Goal: Information Seeking & Learning: Understand process/instructions

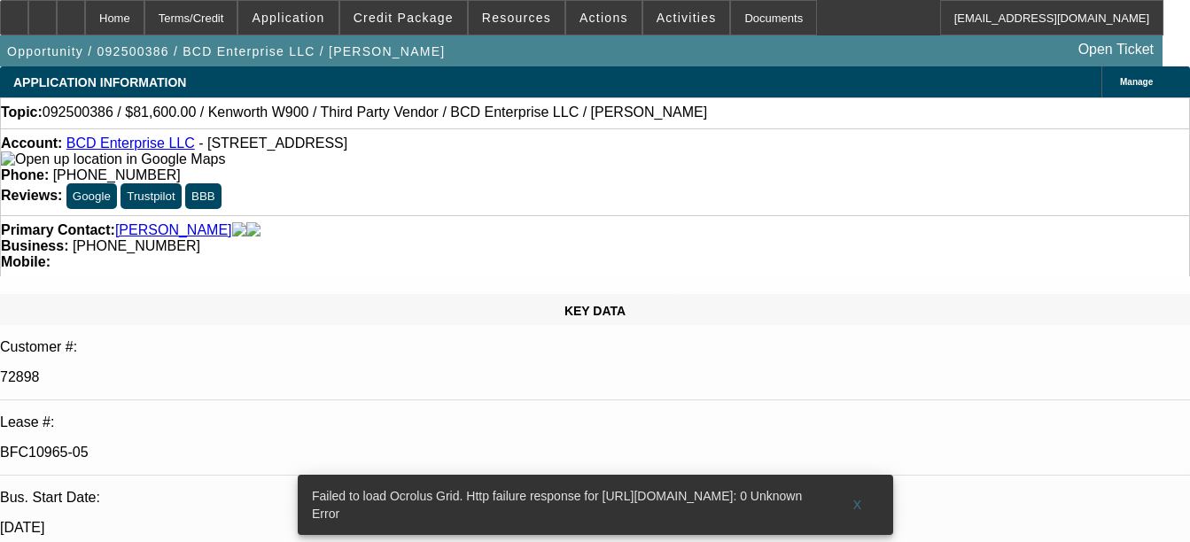
select select "0.15"
select select "2"
select select "0"
select select "6"
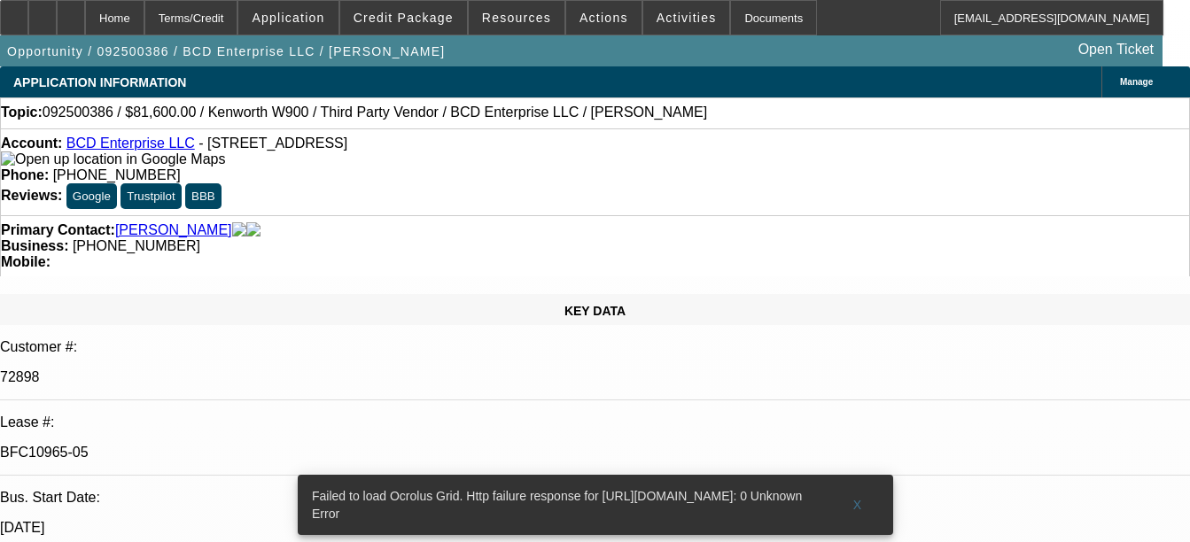
select select "0.15"
select select "2"
select select "0"
select select "6"
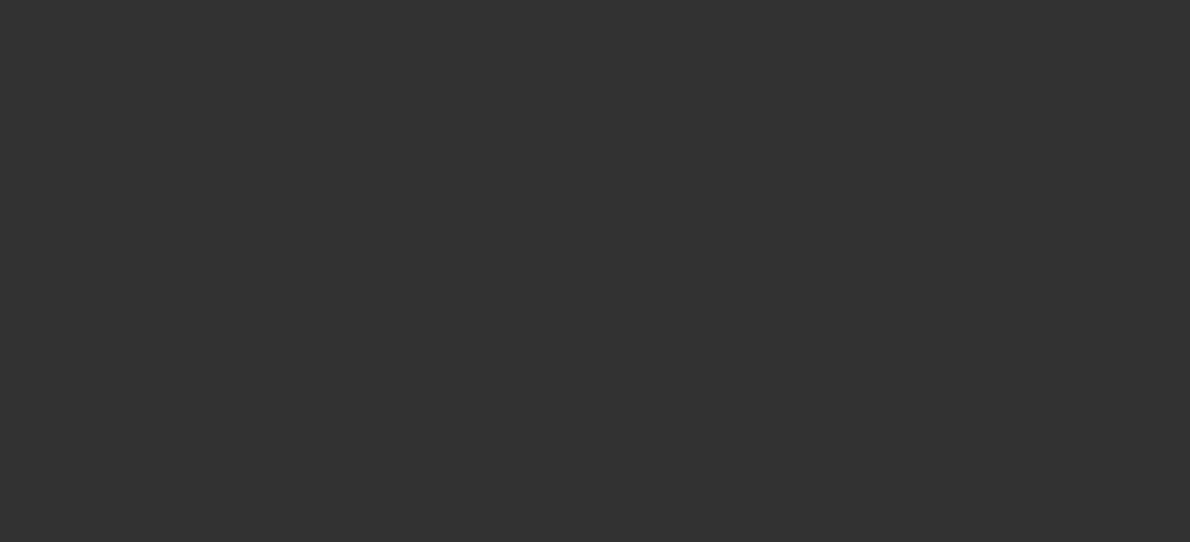
select select "0"
select select "2"
select select "0"
select select "2"
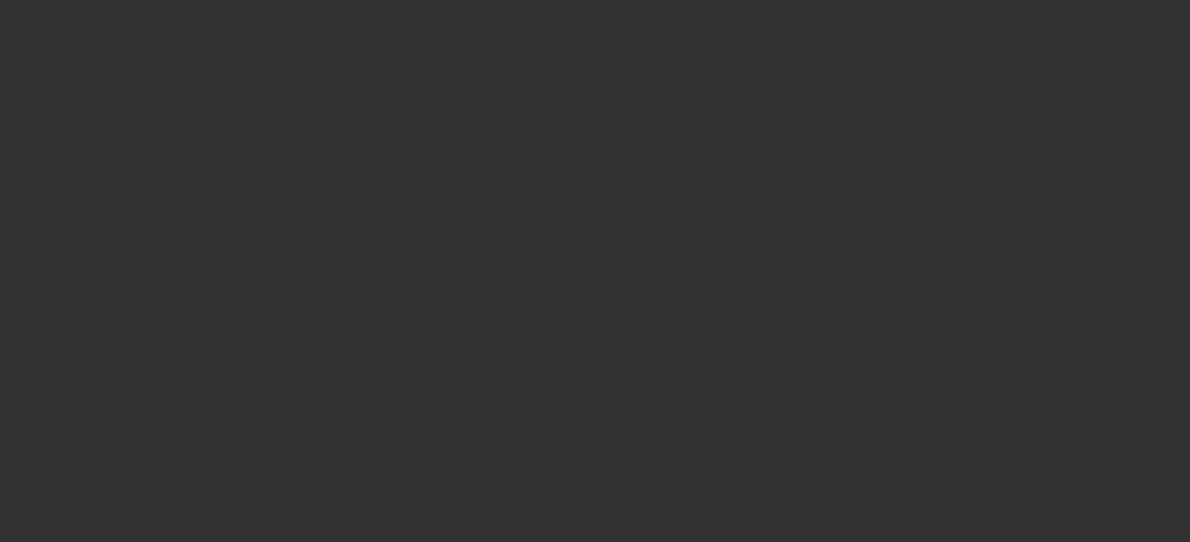
select select "0"
select select "2"
select select "0"
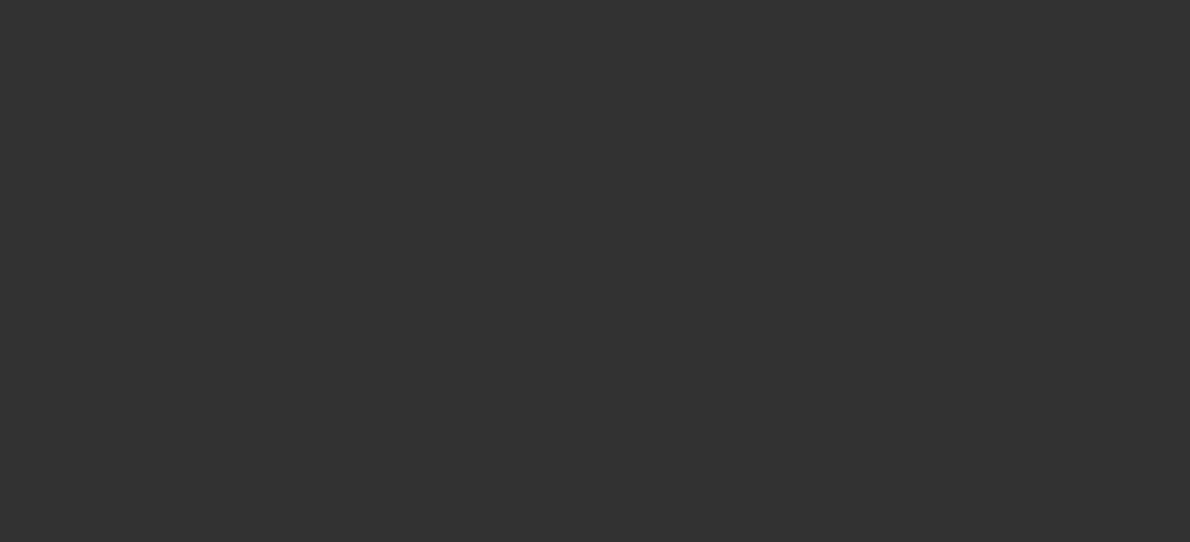
select select "2"
select select "0"
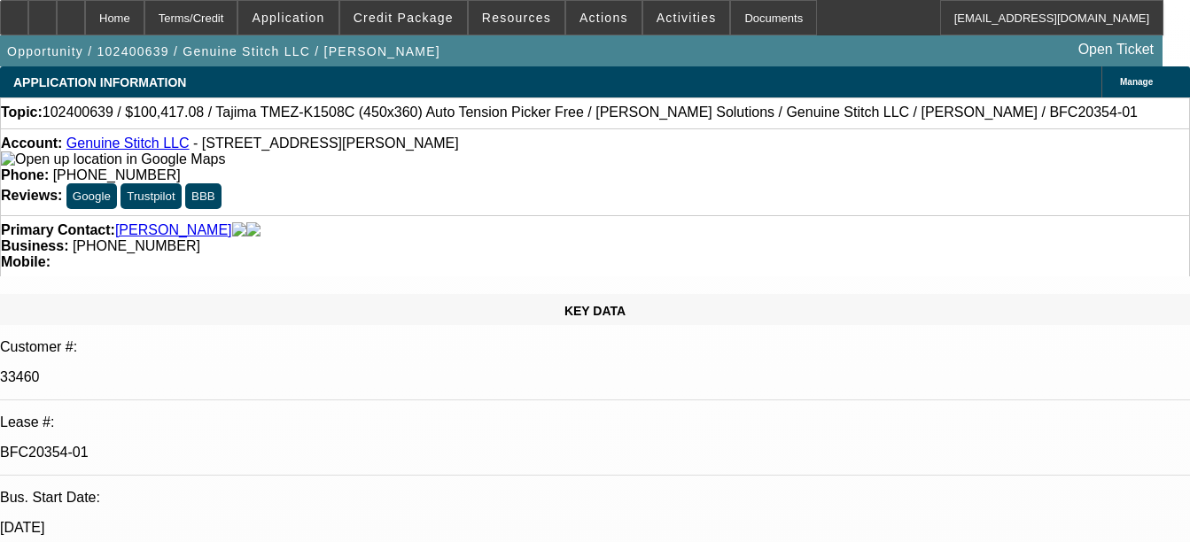
select select "1"
select select "2"
select select "6"
select select "1"
select select "2"
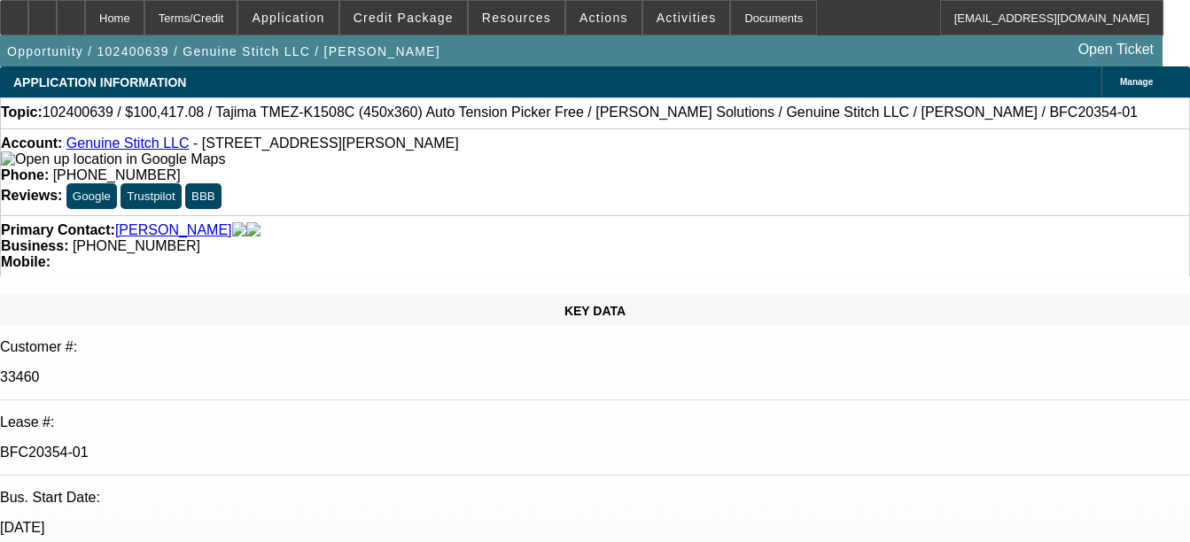
select select "6"
select select "1"
select select "2"
select select "6"
select select "1"
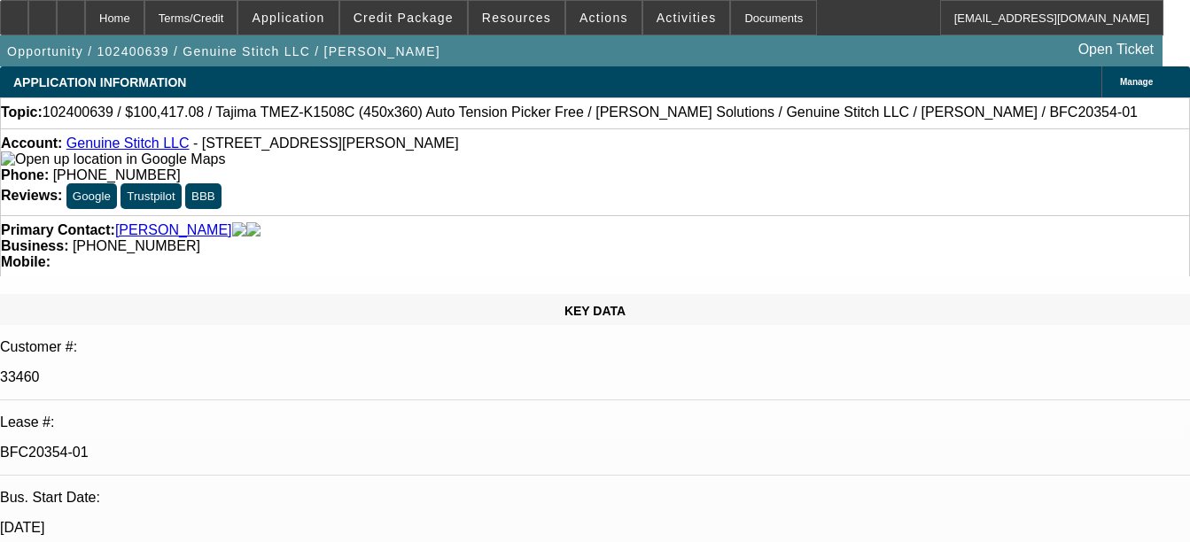
select select "2"
select select "6"
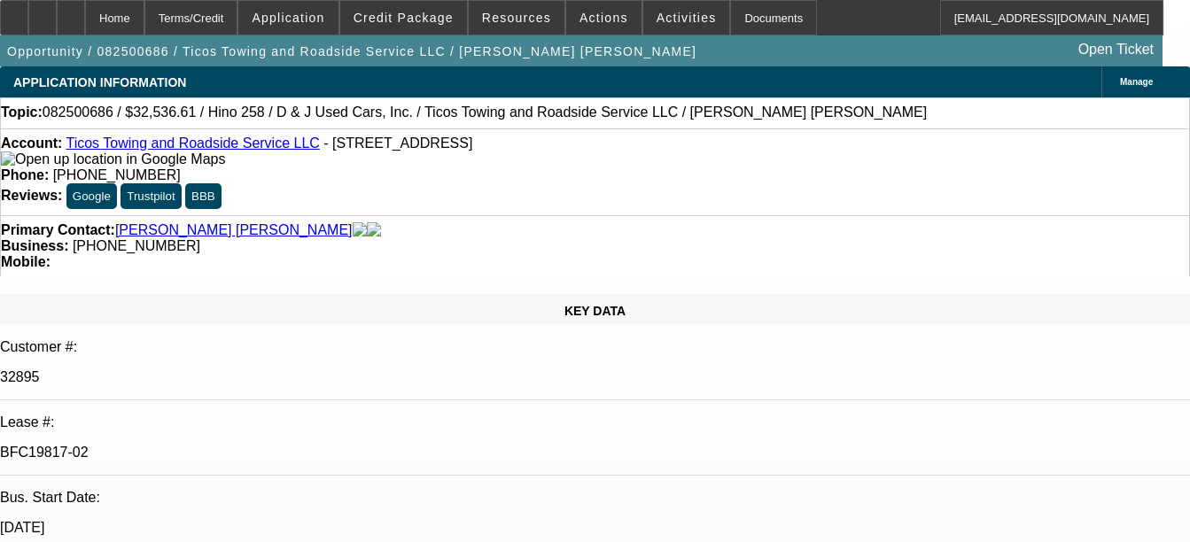
select select "0.15"
select select "2"
select select "0.1"
select select "4"
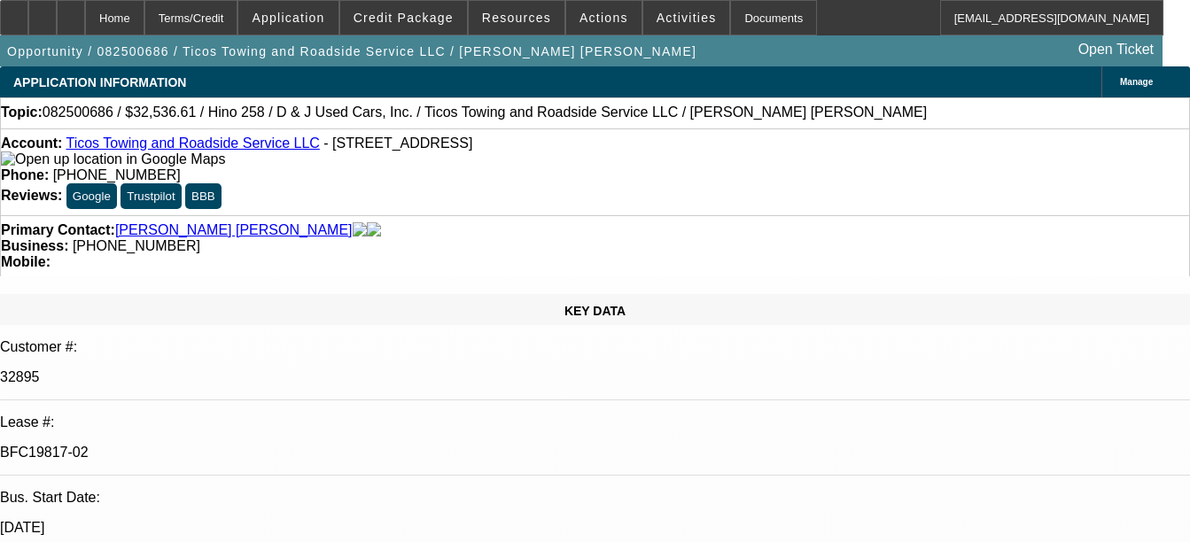
select select "0.1"
select select "2"
select select "0.1"
select select "4"
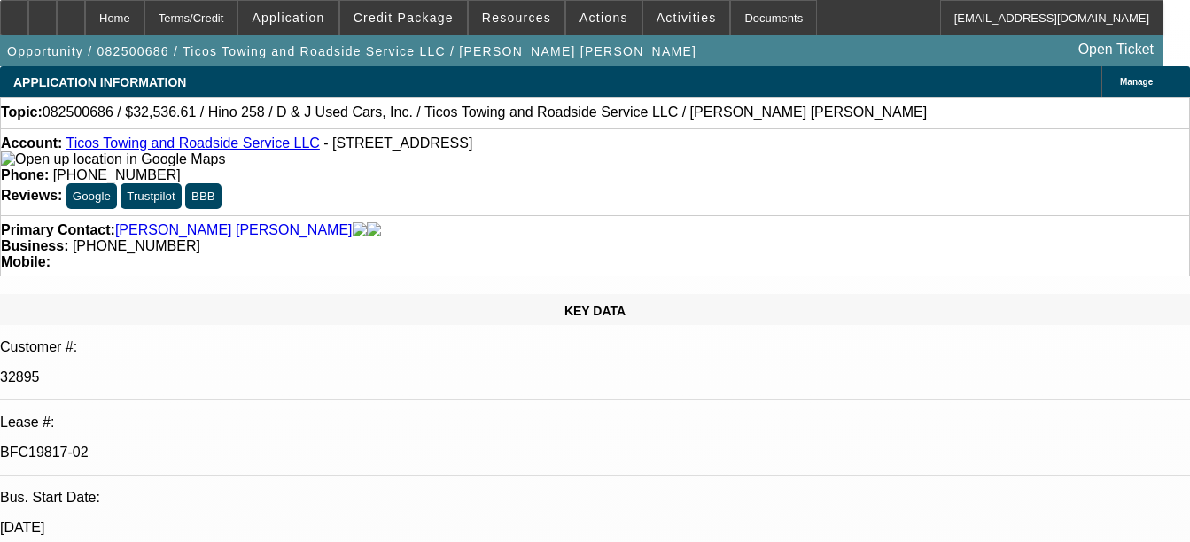
select select "0"
select select "2"
select select "0.1"
select select "4"
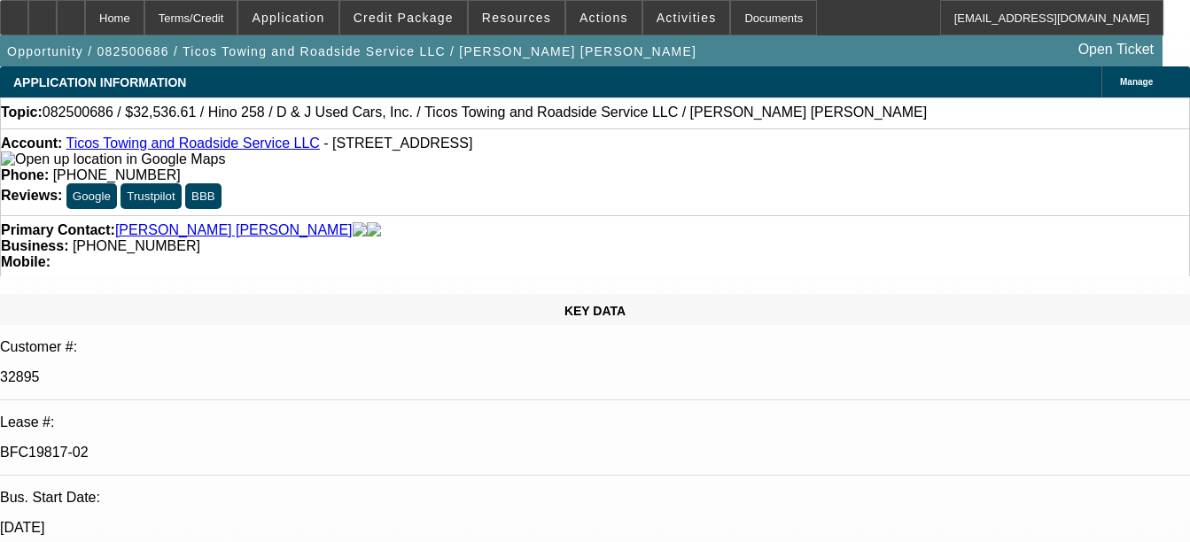
select select "0"
select select "2"
select select "0.1"
select select "4"
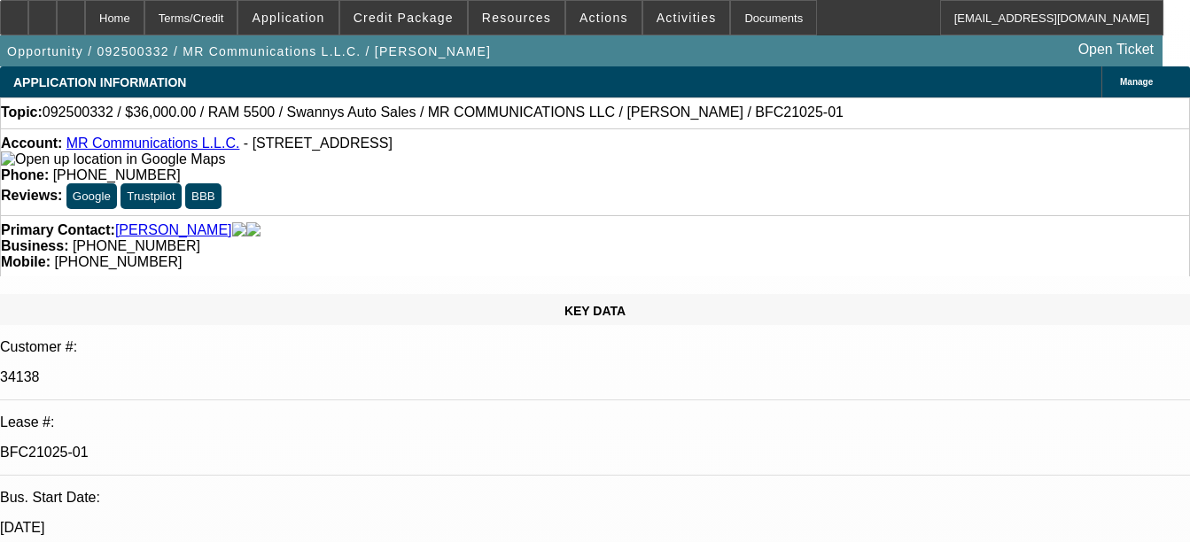
select select "0"
select select "2"
select select "0"
select select "2"
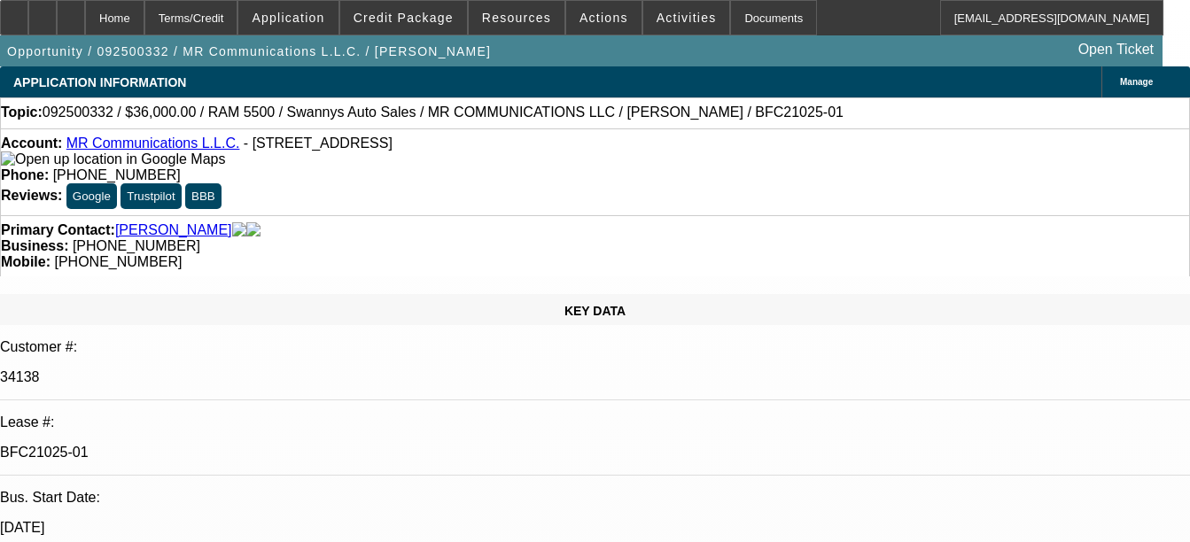
select select "0"
select select "2"
select select "0"
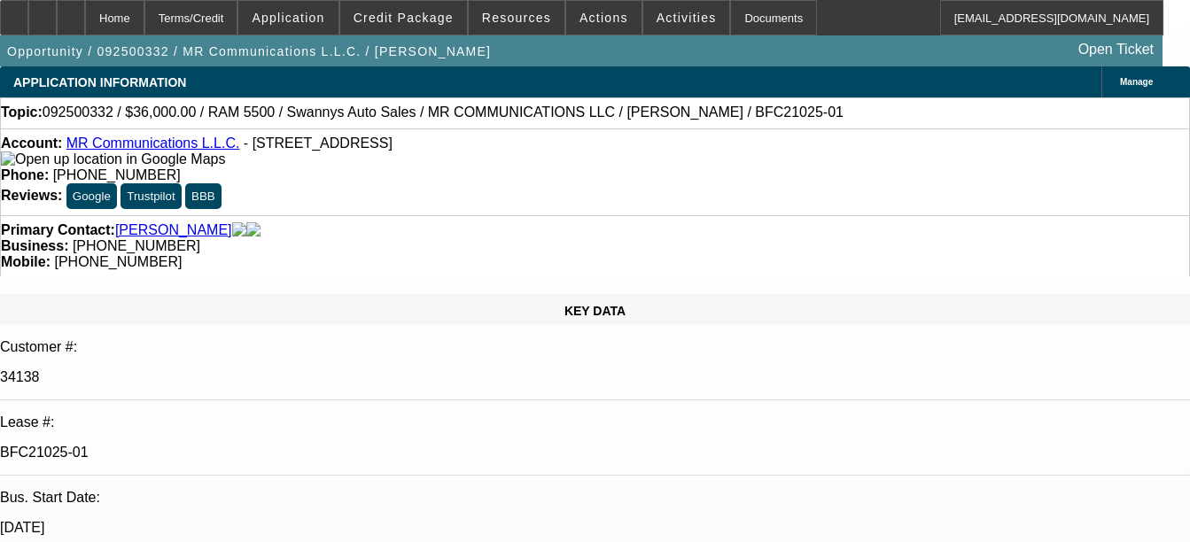
select select "2"
select select "0"
select select "1"
select select "2"
select select "6"
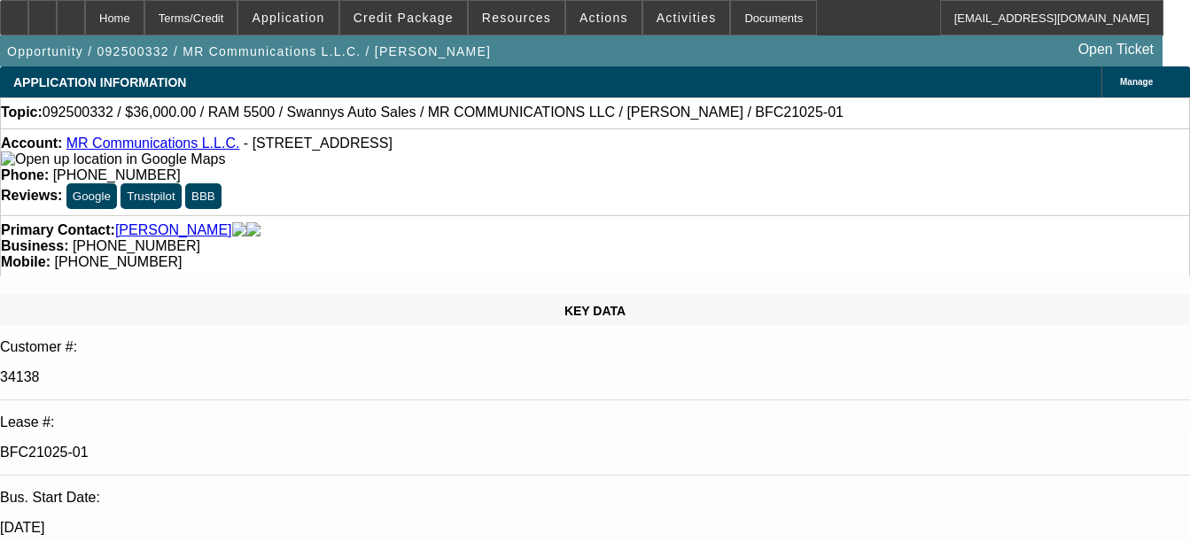
select select "1"
select select "2"
select select "6"
select select "1"
select select "2"
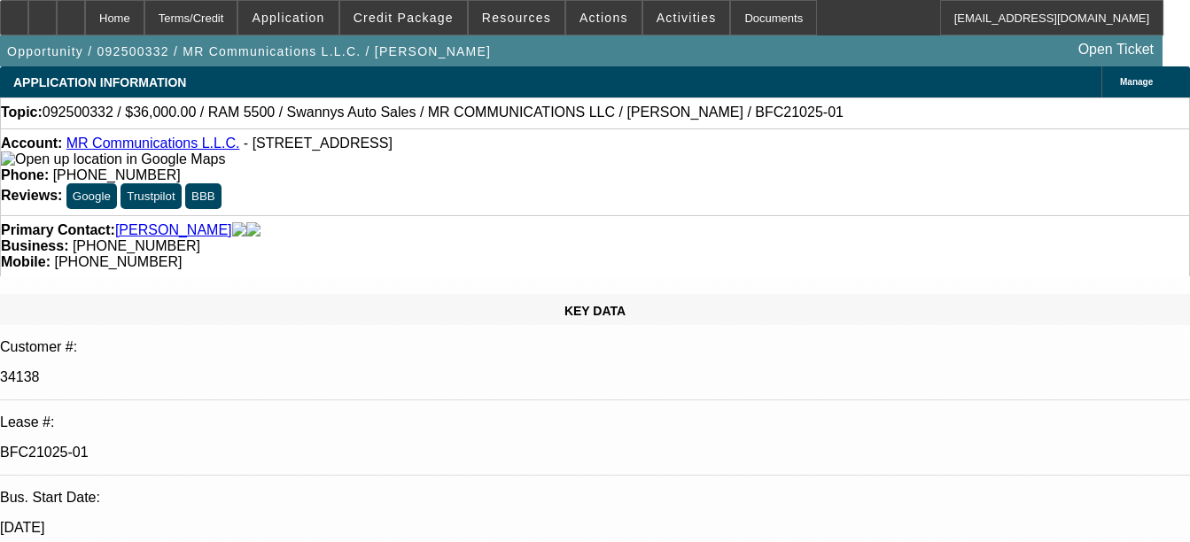
select select "6"
select select "1"
select select "2"
select select "6"
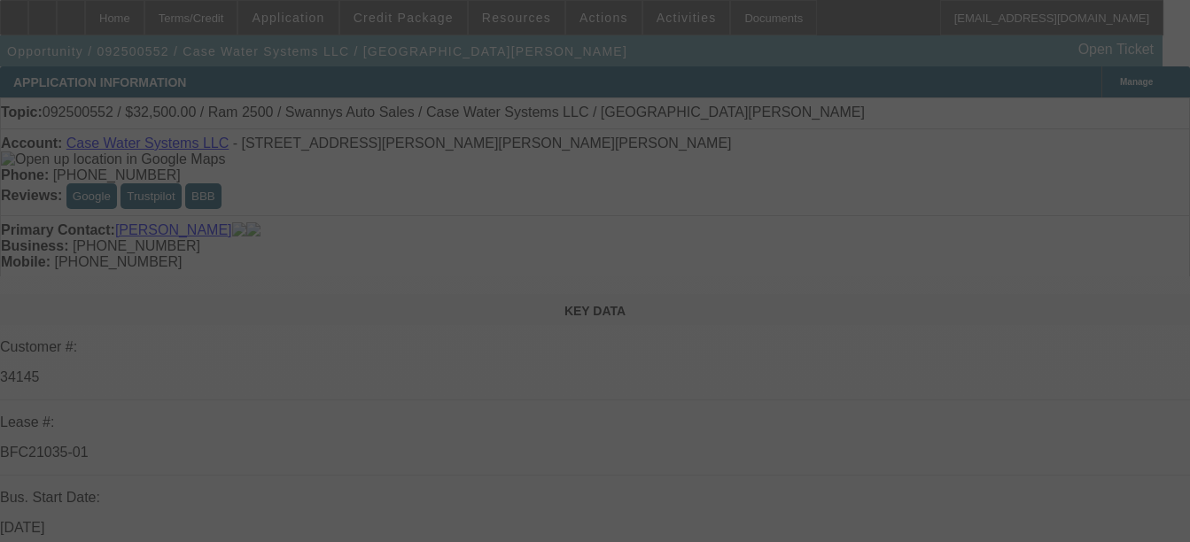
select select "0"
select select "2"
select select "0.1"
select select "0"
select select "2"
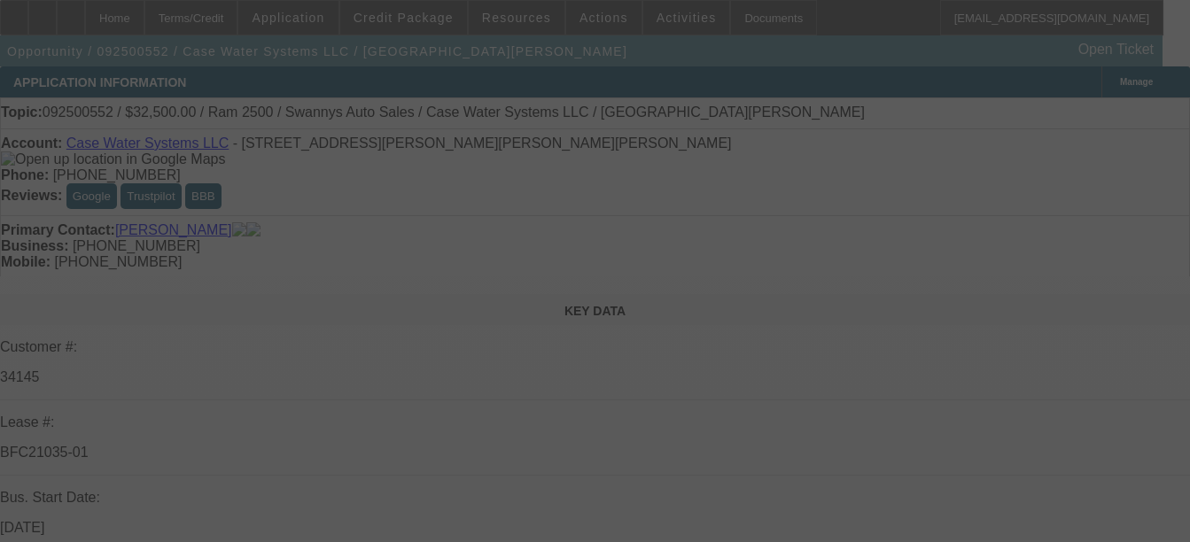
select select "0"
select select "2"
select select "0"
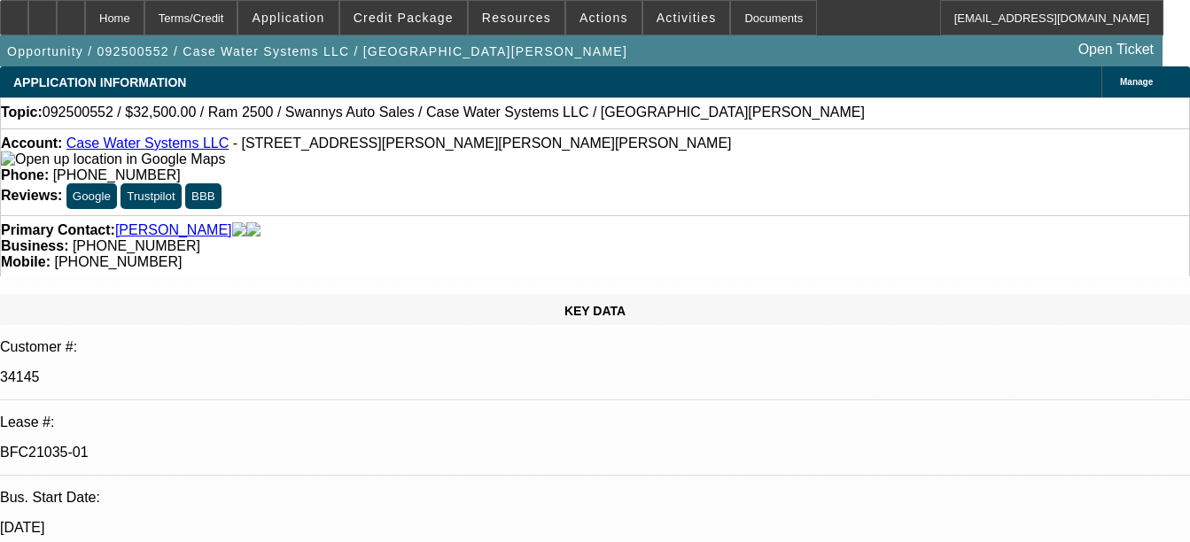
select select "1"
select select "2"
select select "4"
select select "1"
select select "2"
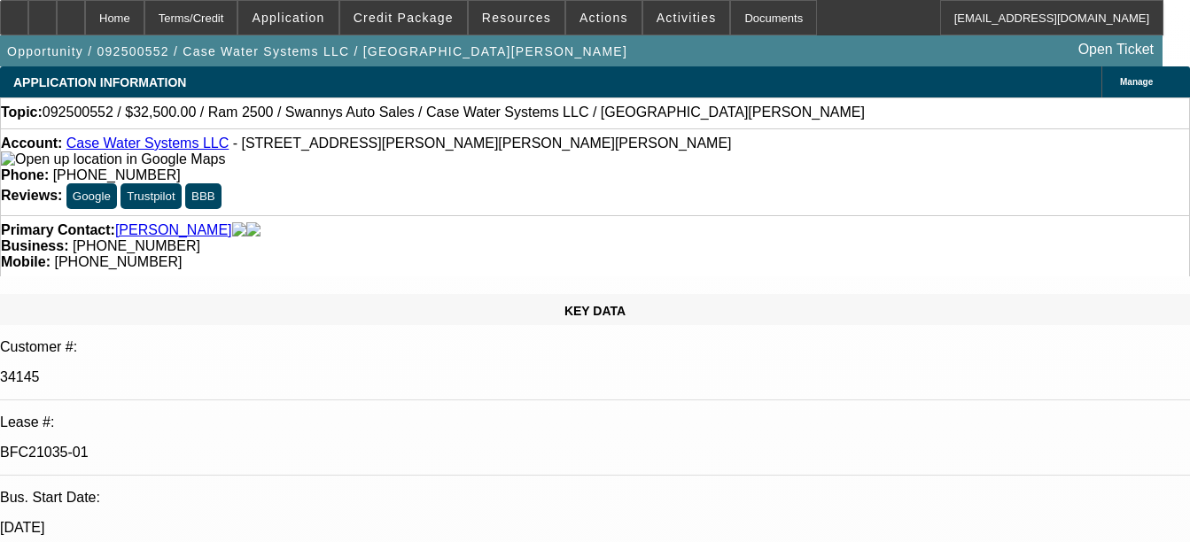
select select "6"
select select "1"
select select "2"
select select "6"
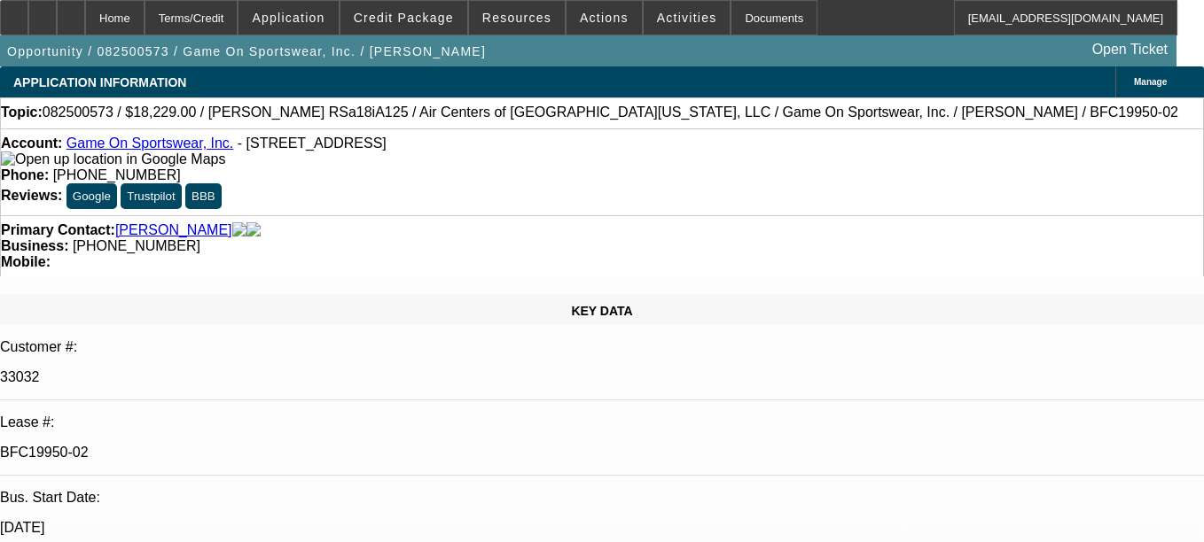
select select "0"
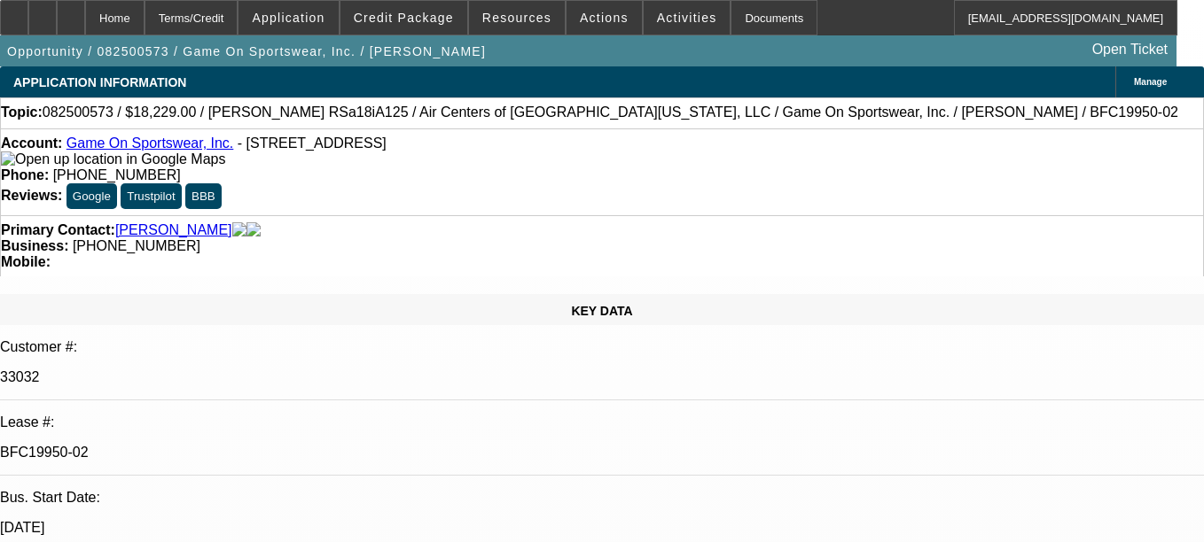
select select "0"
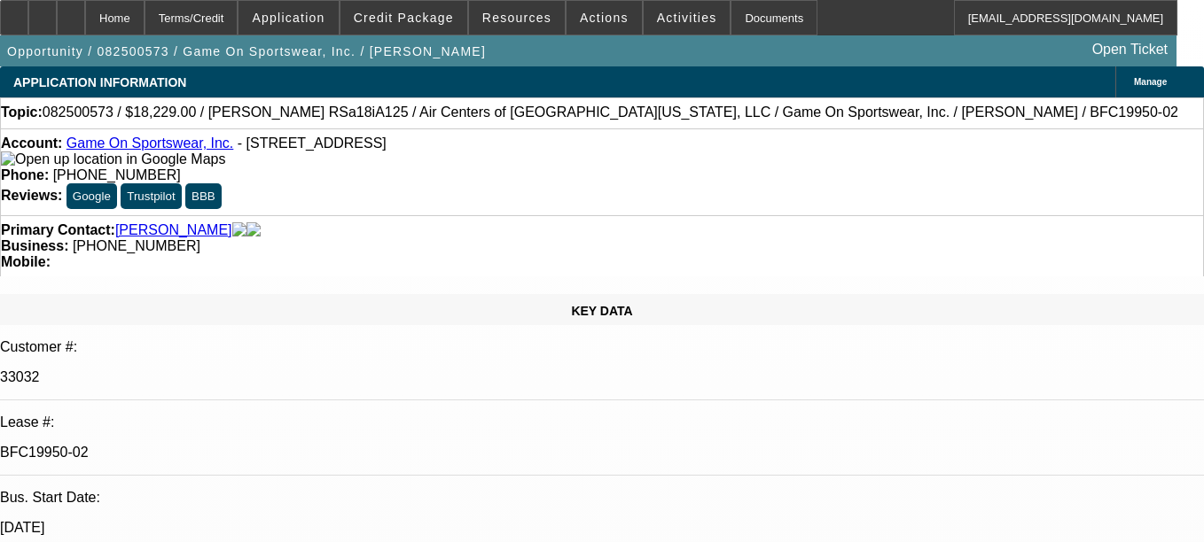
select select "0"
select select "1"
select select "6"
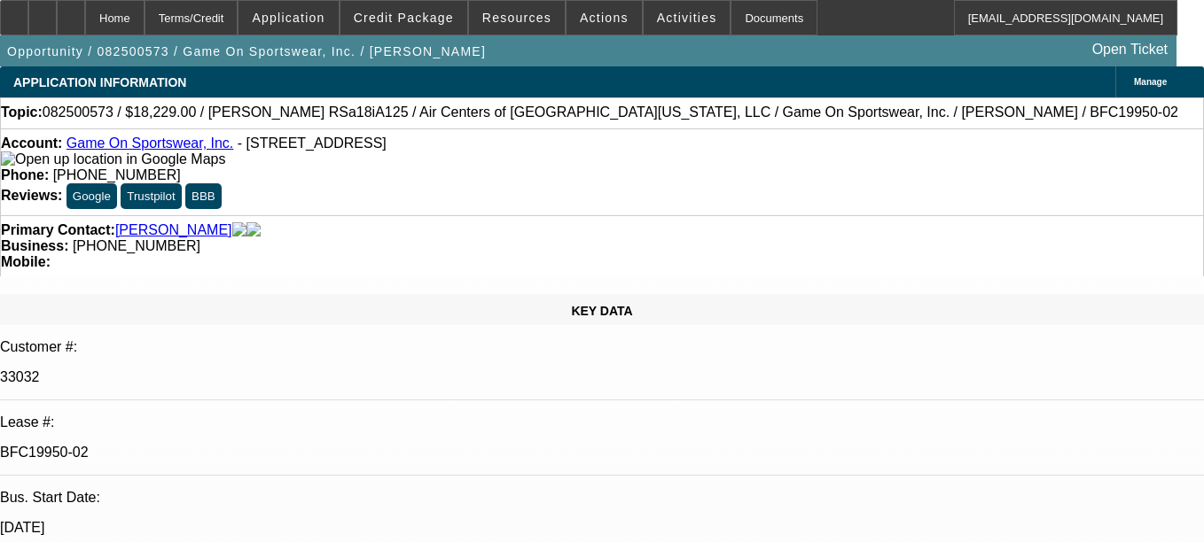
select select "1"
select select "6"
select select "1"
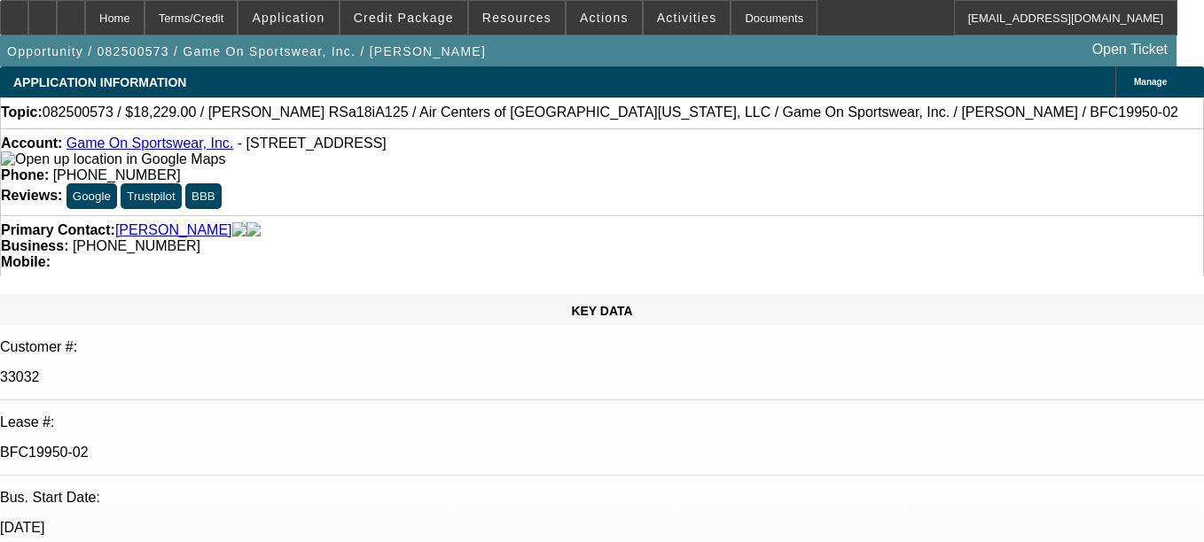
select select "6"
select select "1"
select select "6"
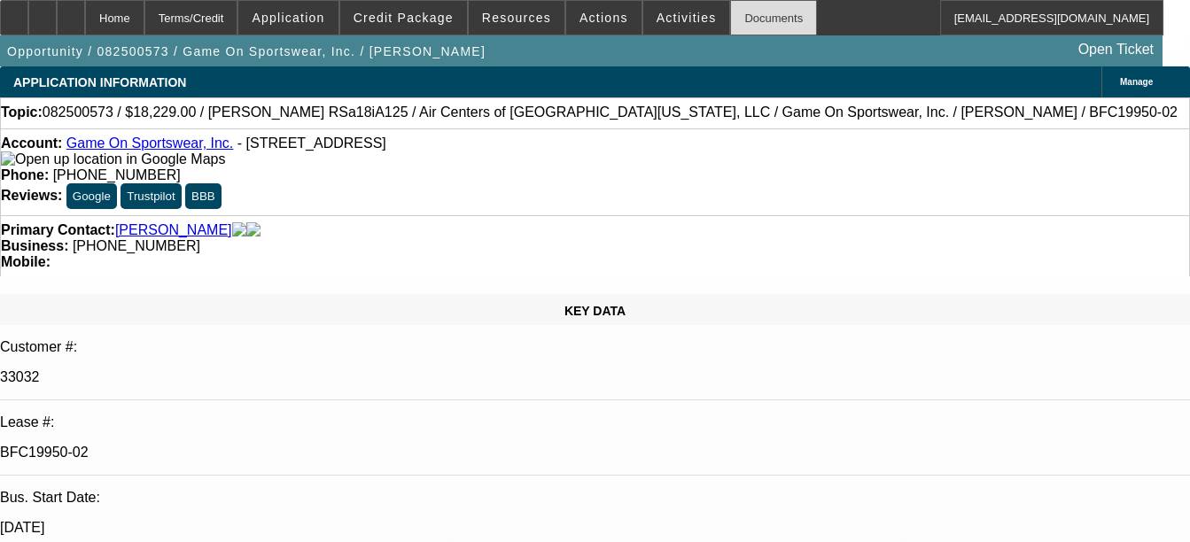
click at [760, 12] on div "Documents" at bounding box center [773, 17] width 87 height 35
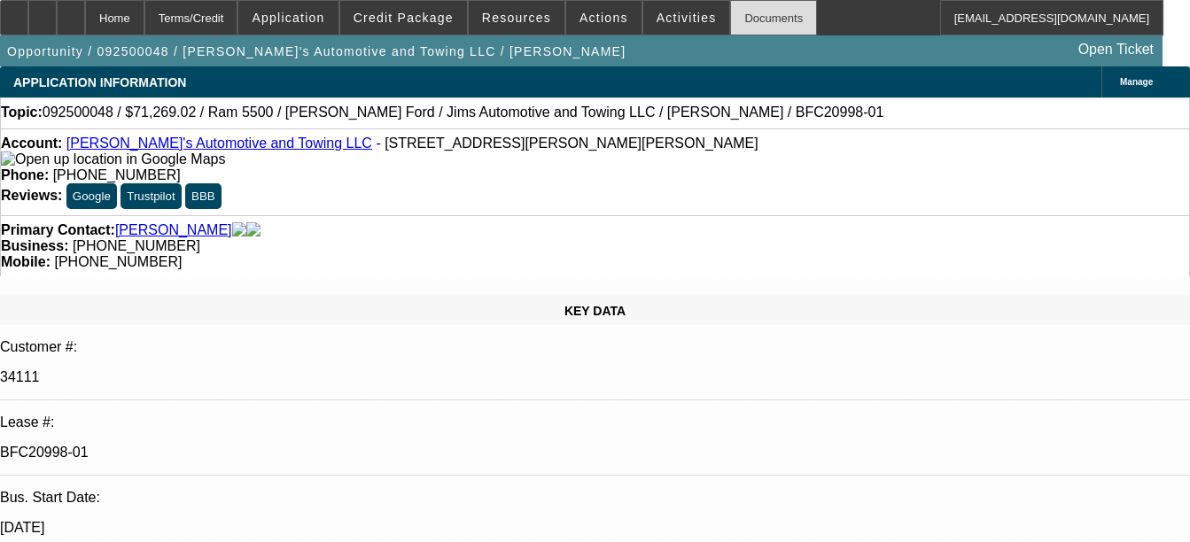
select select "0"
select select "0.1"
select select "0"
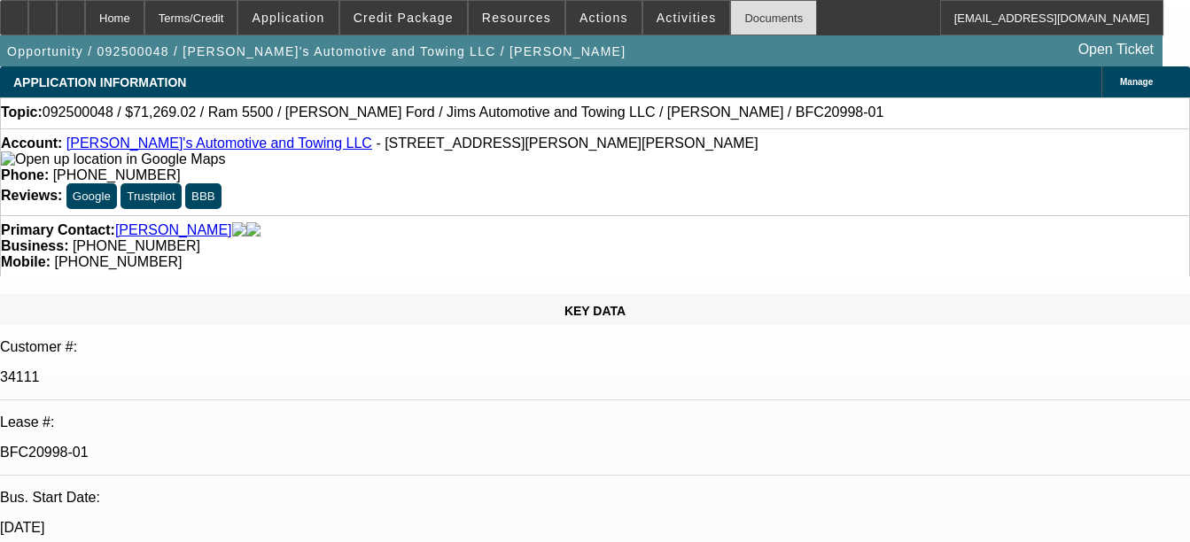
select select "0.1"
select select "0"
select select "0.1"
select select "0"
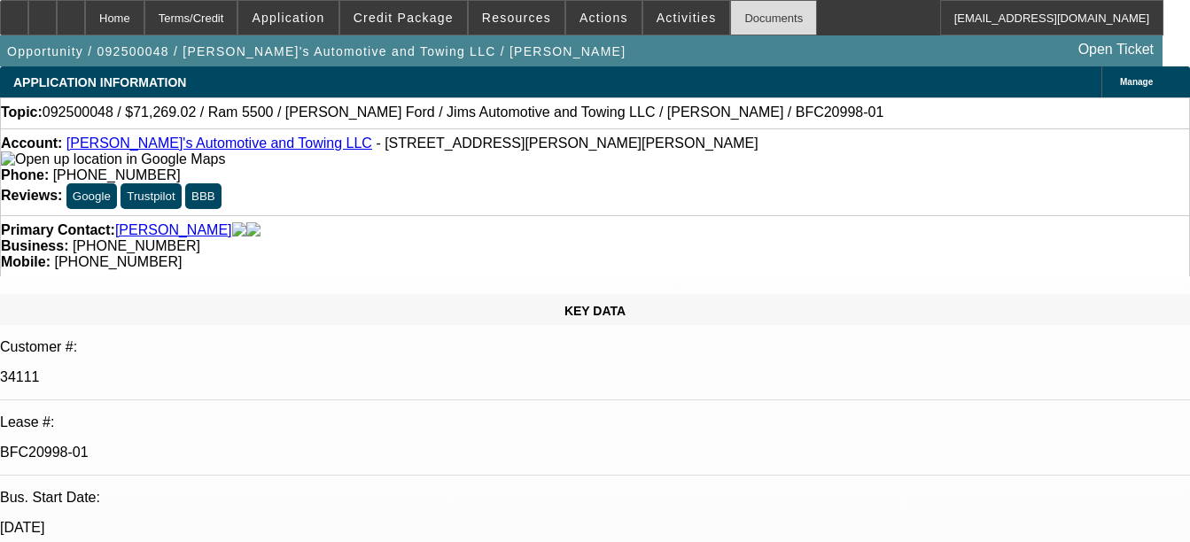
select select "0"
select select "0.1"
select select "1"
select select "3"
select select "4"
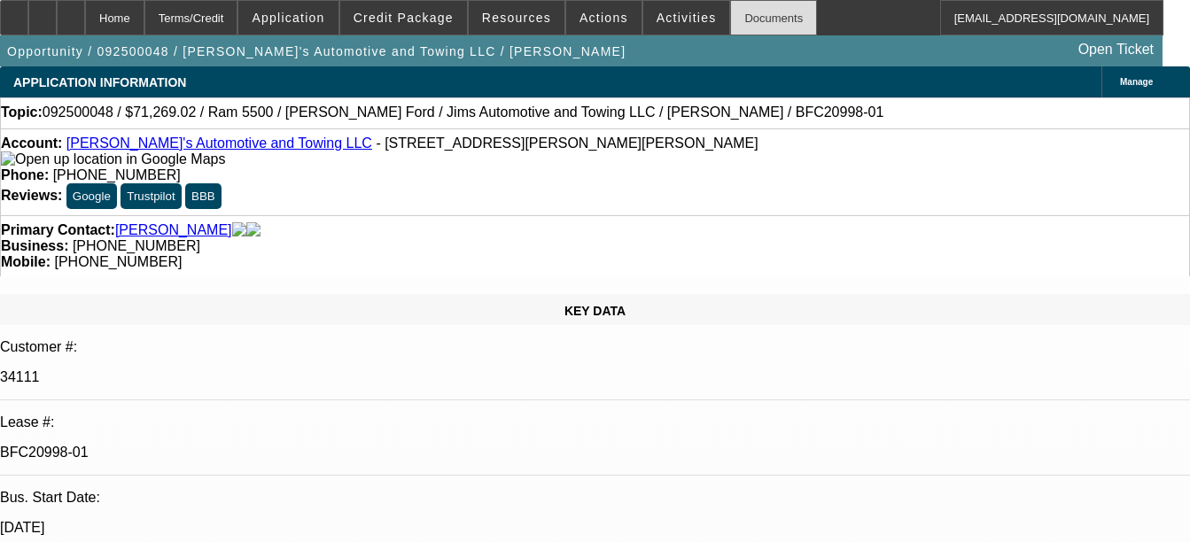
select select "1"
select select "3"
select select "4"
select select "1"
select select "3"
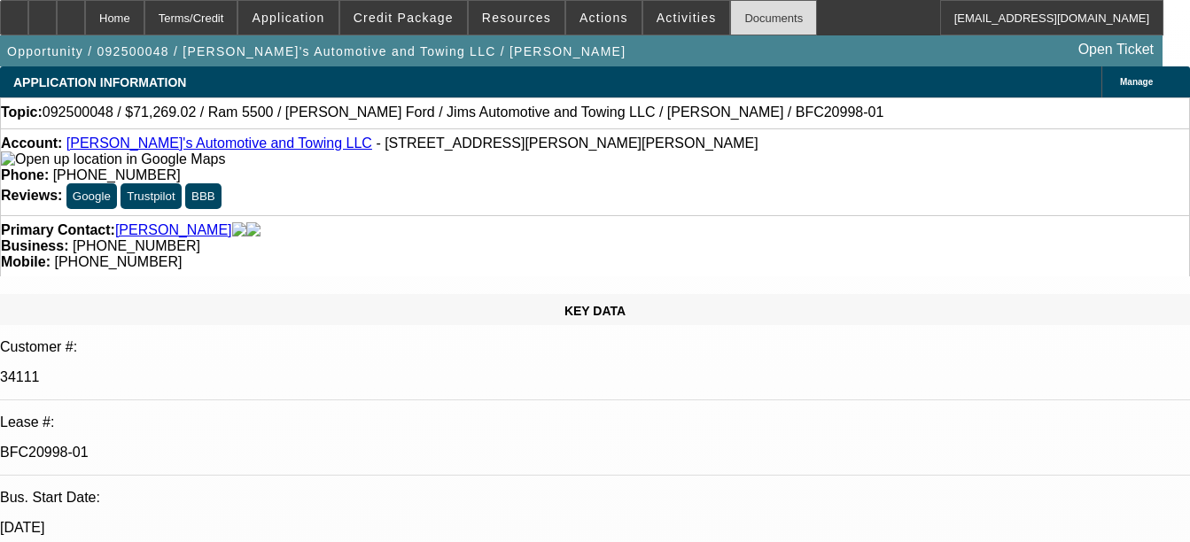
select select "4"
select select "1"
select select "4"
click at [733, 24] on div "Documents" at bounding box center [773, 17] width 87 height 35
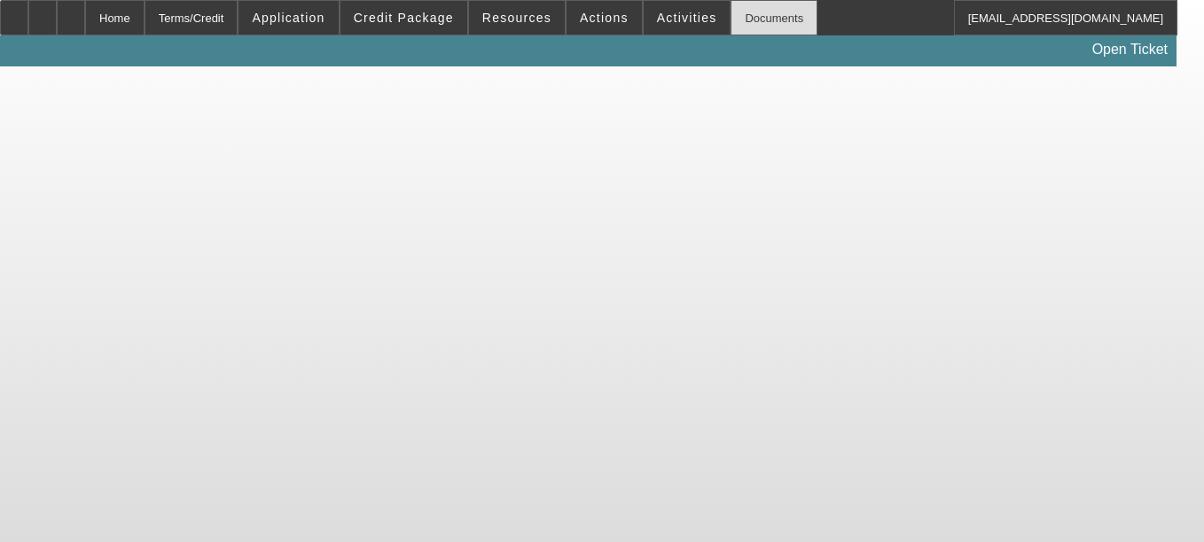
click at [761, 20] on div "Documents" at bounding box center [773, 17] width 87 height 35
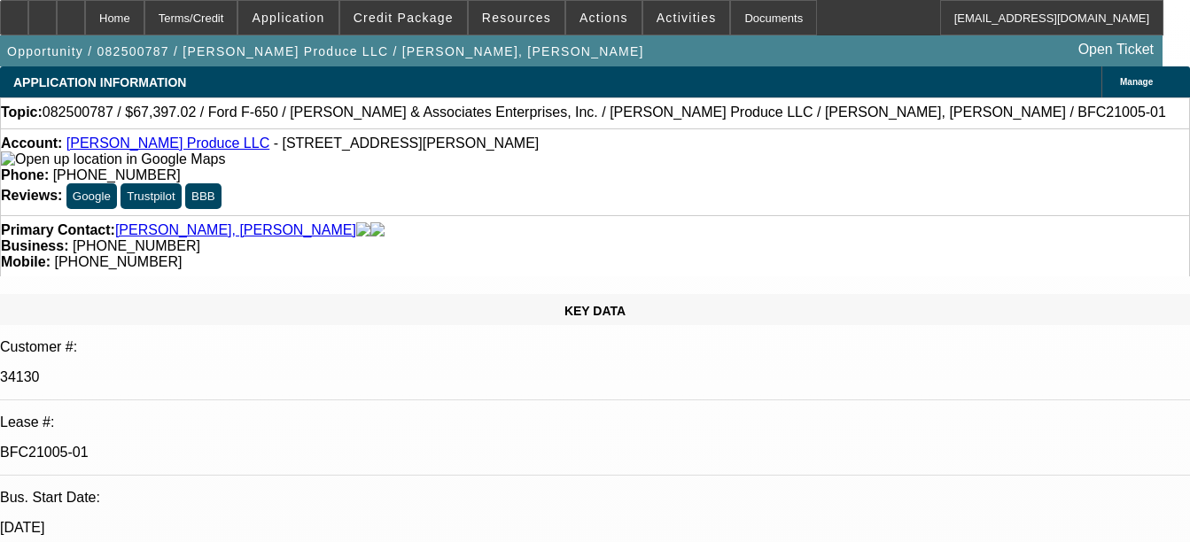
select select "0"
select select "6"
select select "0"
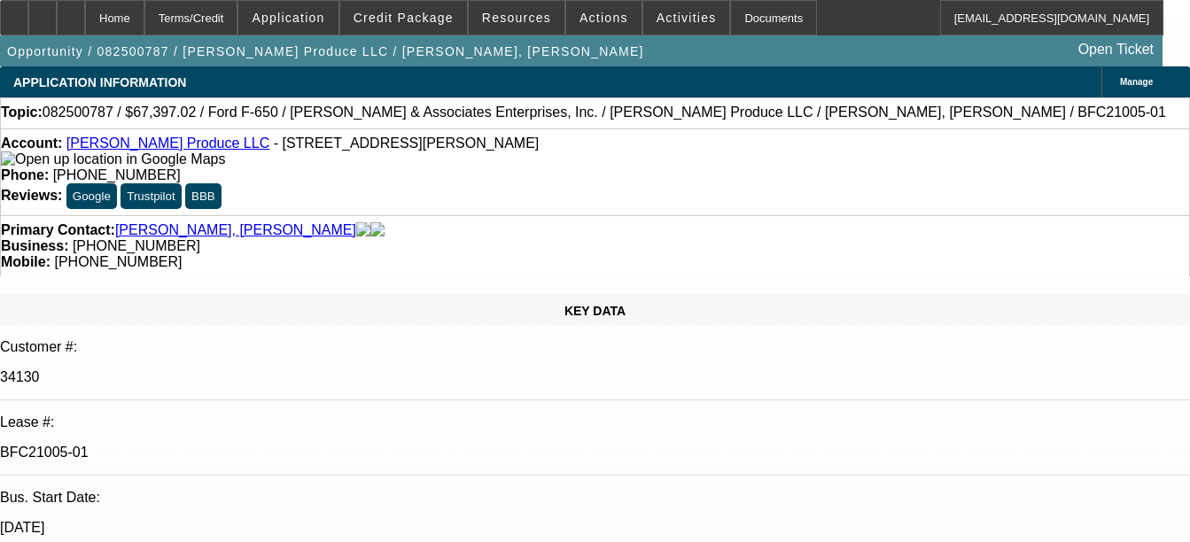
select select "0"
select select "6"
select select "0"
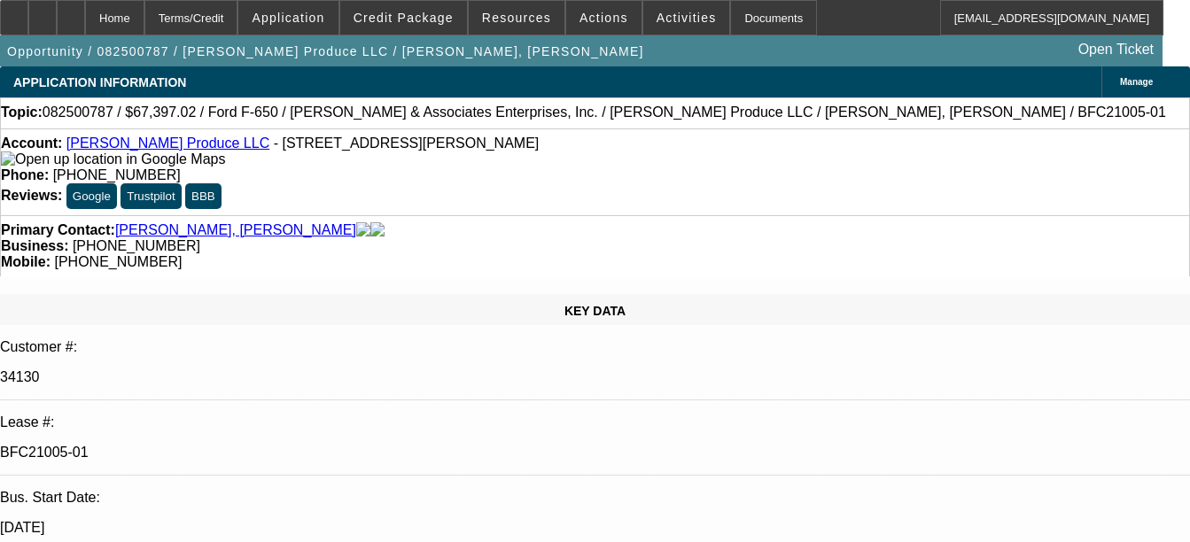
select select "0"
select select "6"
select select "0"
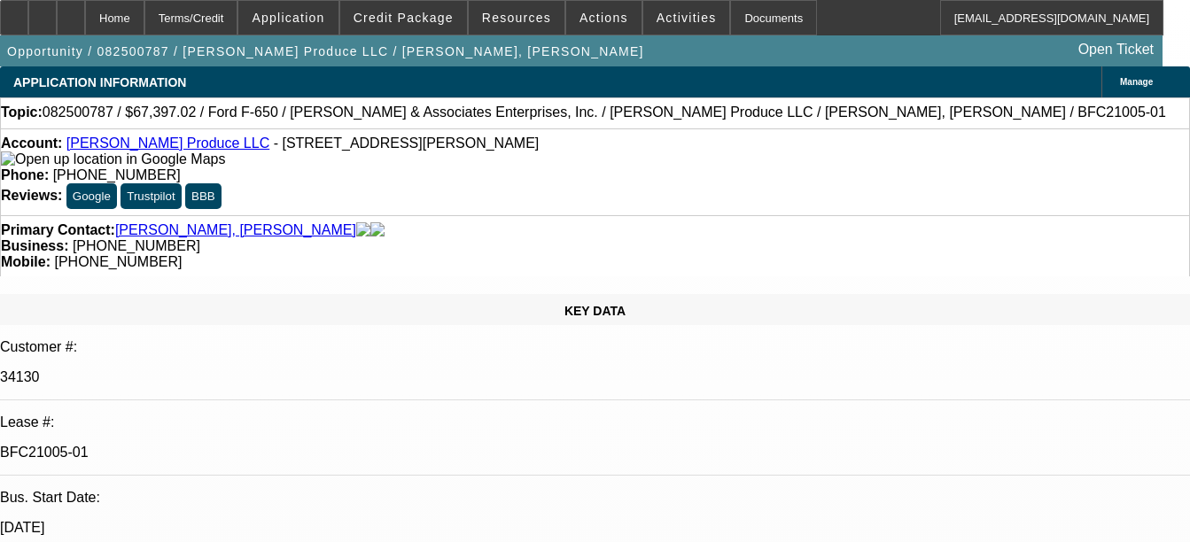
select select "6"
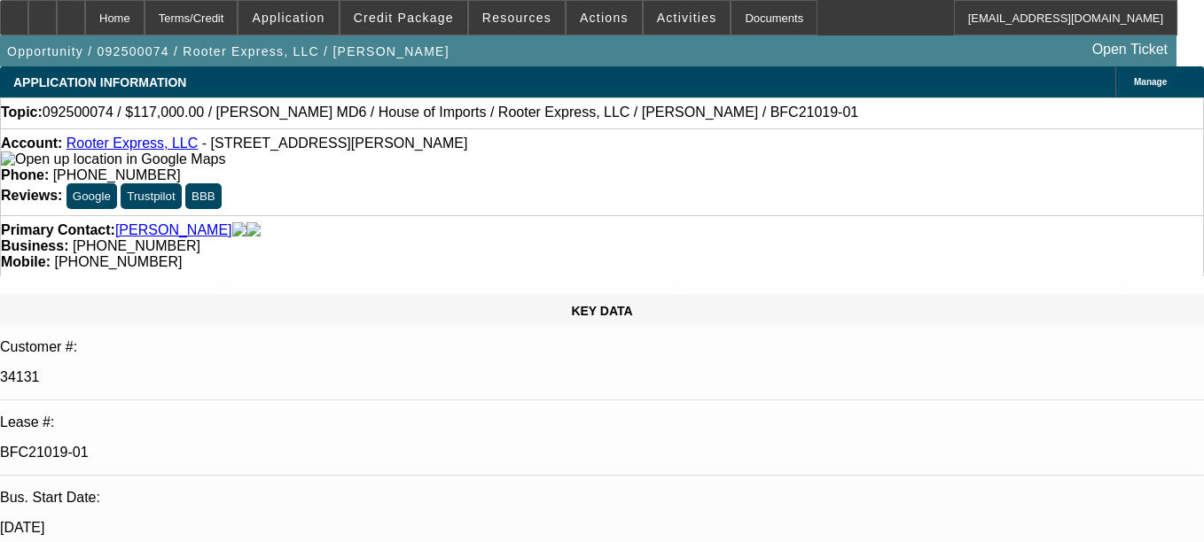
select select "0"
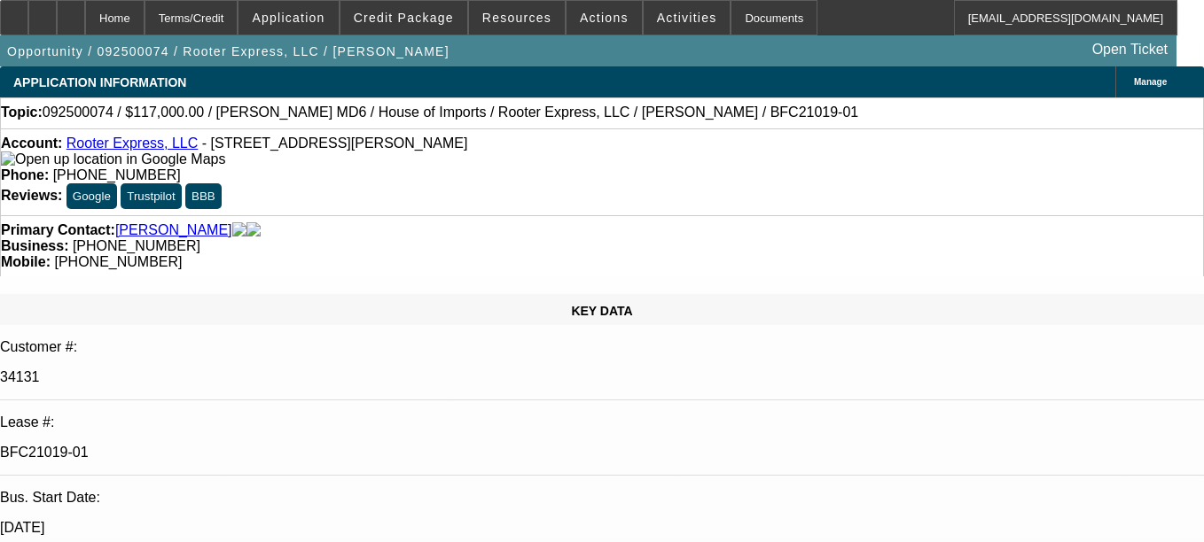
select select "0"
select select "0.1"
select select "0"
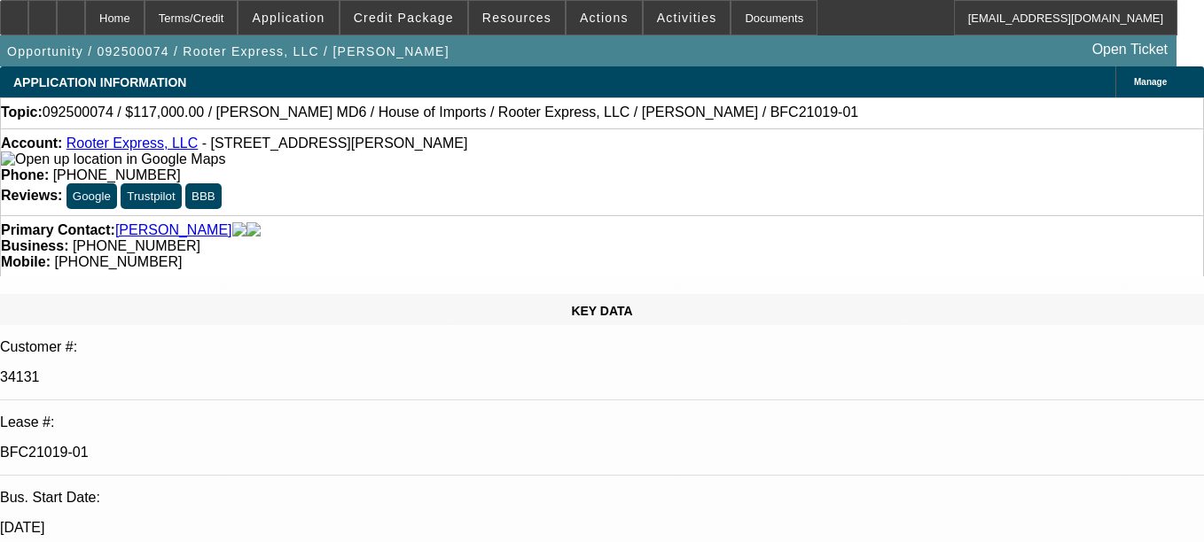
select select "0"
select select "1"
select select "2"
select select "6"
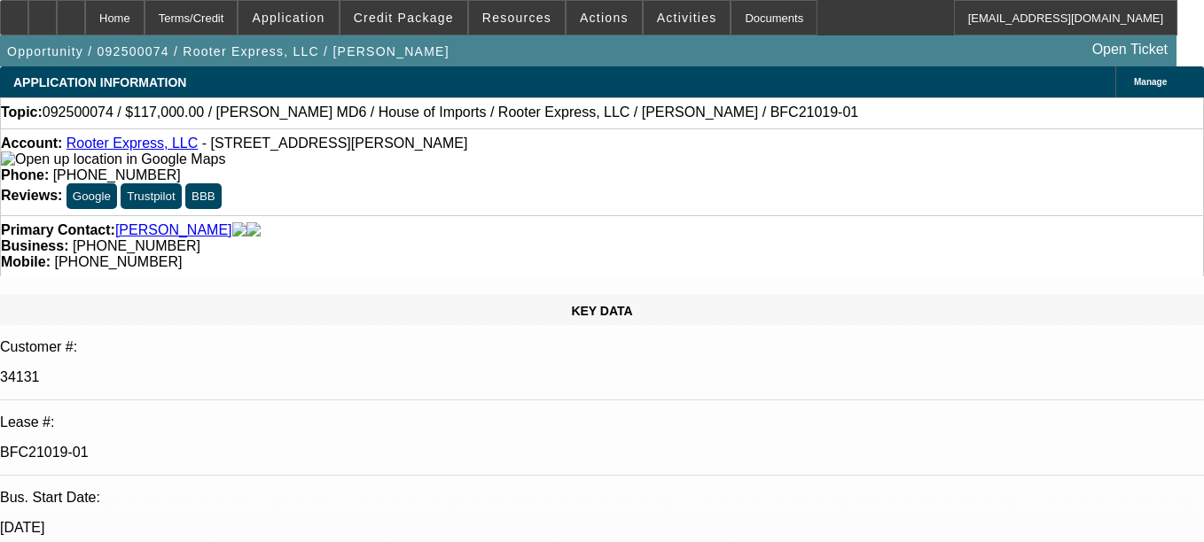
select select "1"
select select "2"
select select "6"
select select "1"
select select "2"
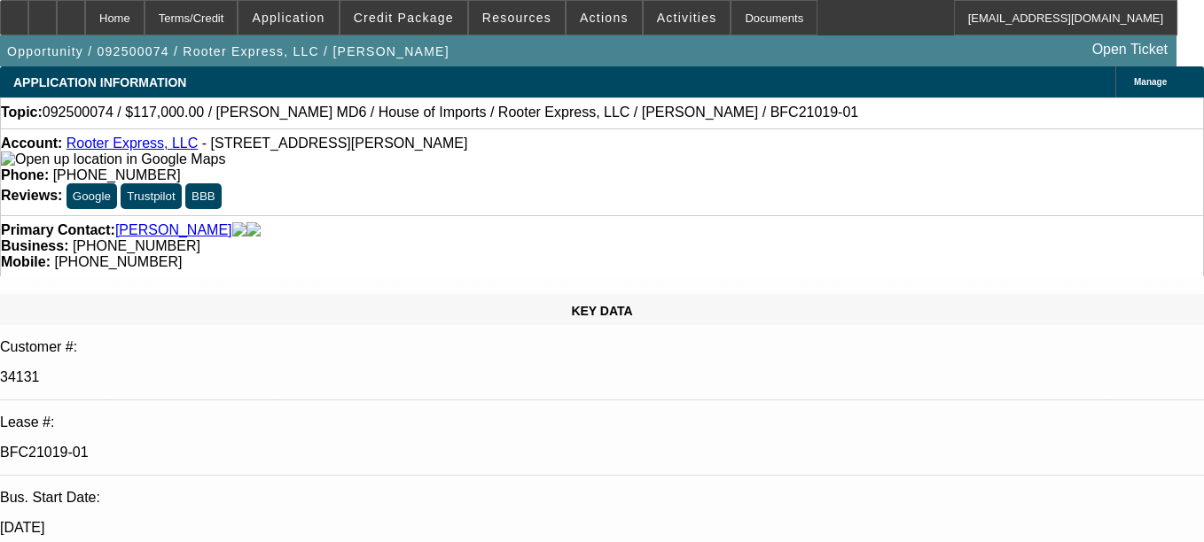
select select "6"
select select "1"
select select "3"
select select "6"
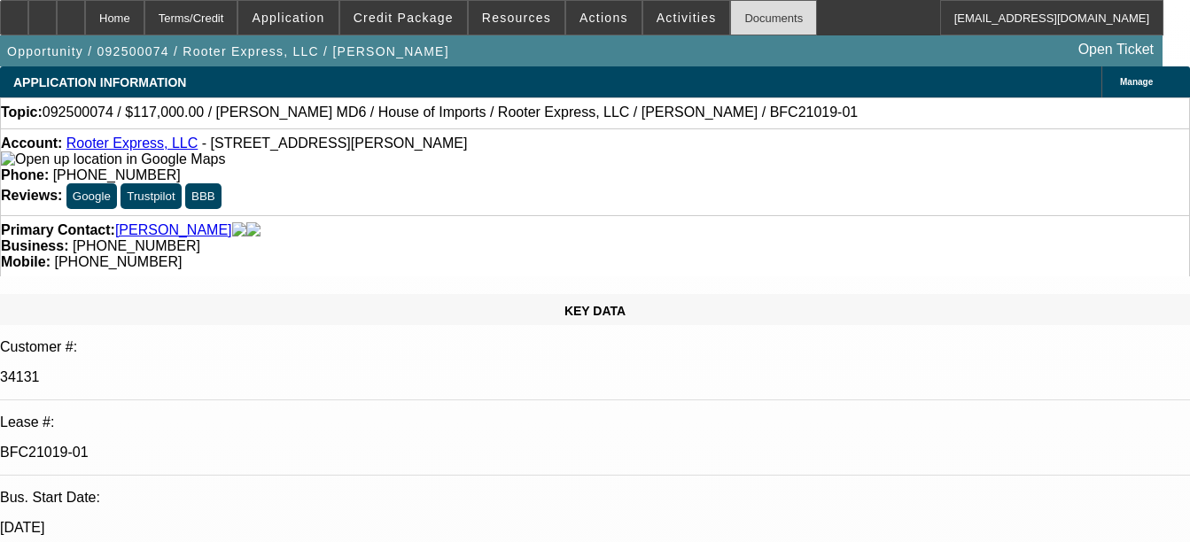
click at [752, 9] on div "Documents" at bounding box center [773, 17] width 87 height 35
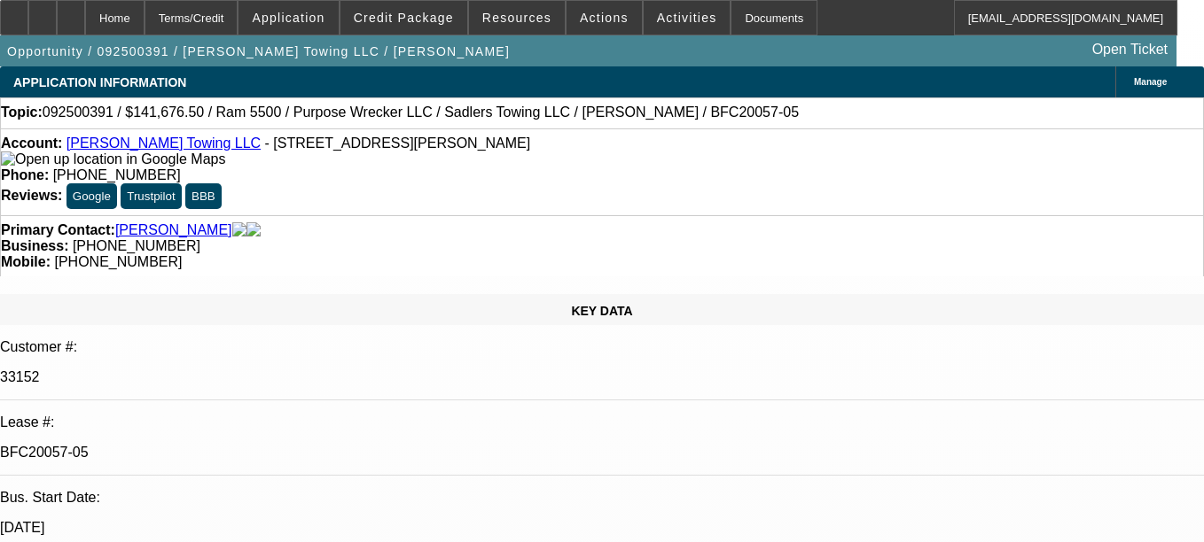
select select "0"
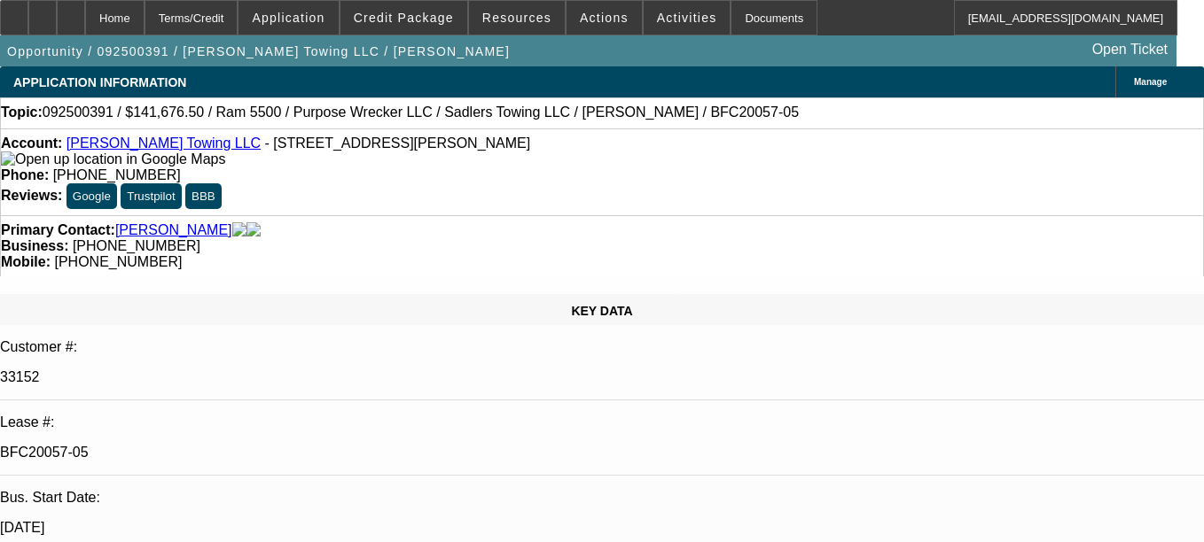
select select "0"
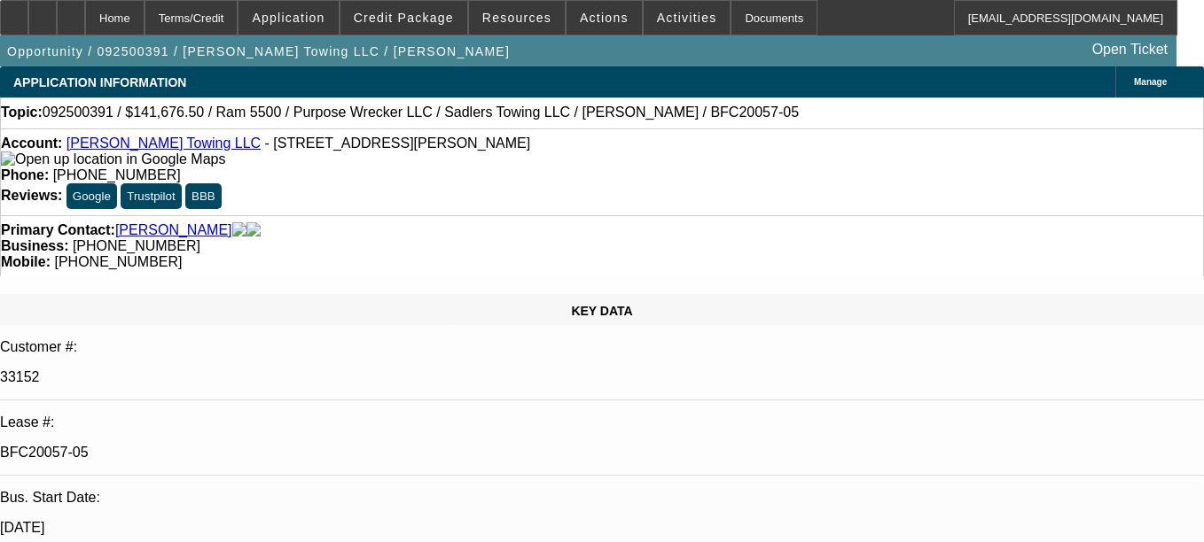
select select "0"
select select "1"
select select "2"
select select "6"
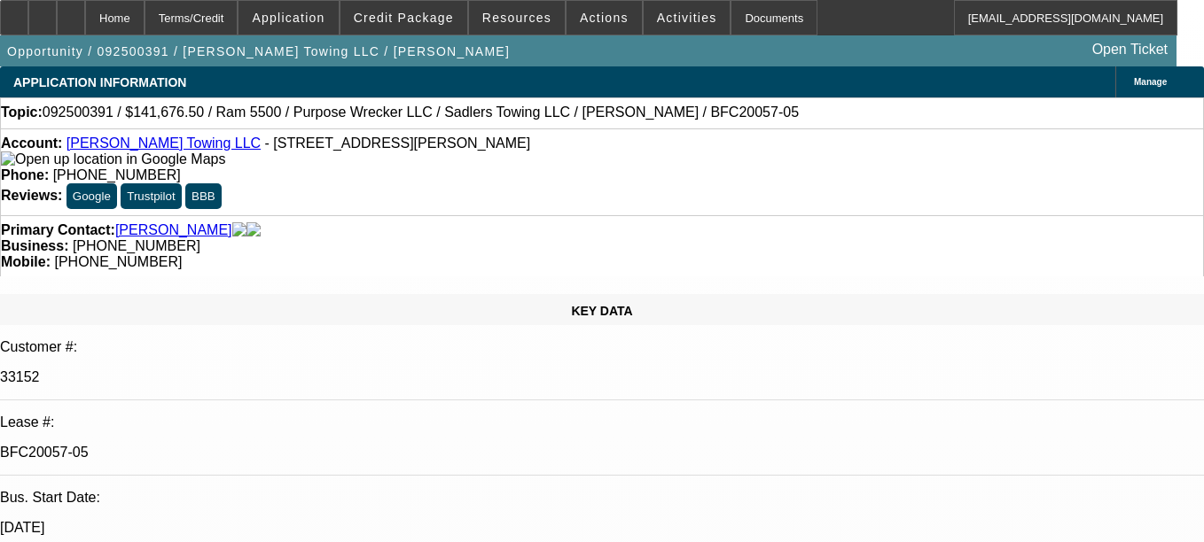
select select "1"
select select "2"
select select "6"
select select "1"
select select "2"
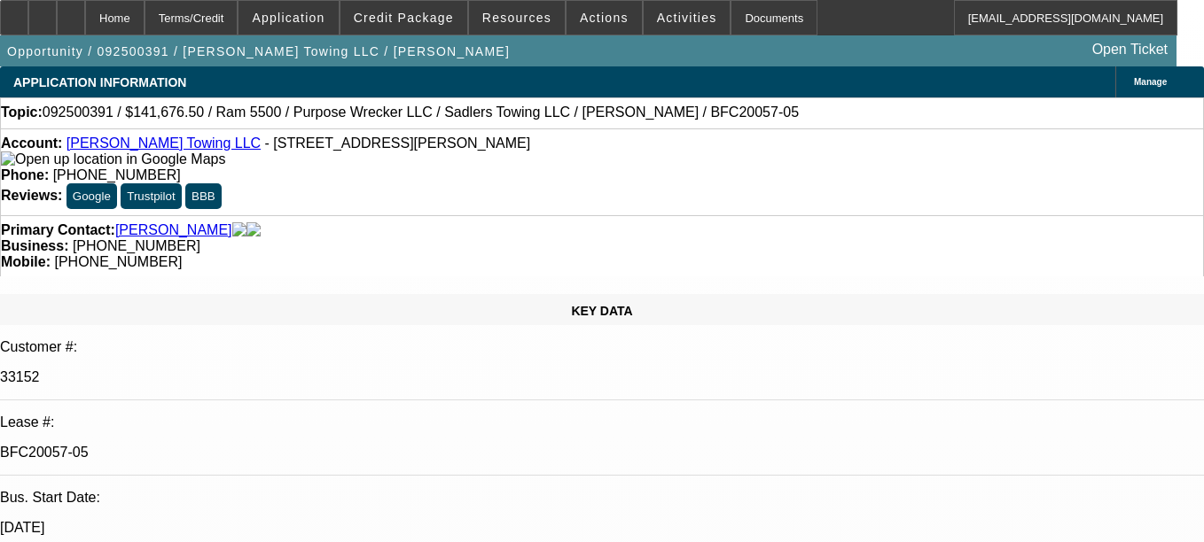
select select "6"
select select "1"
select select "2"
select select "6"
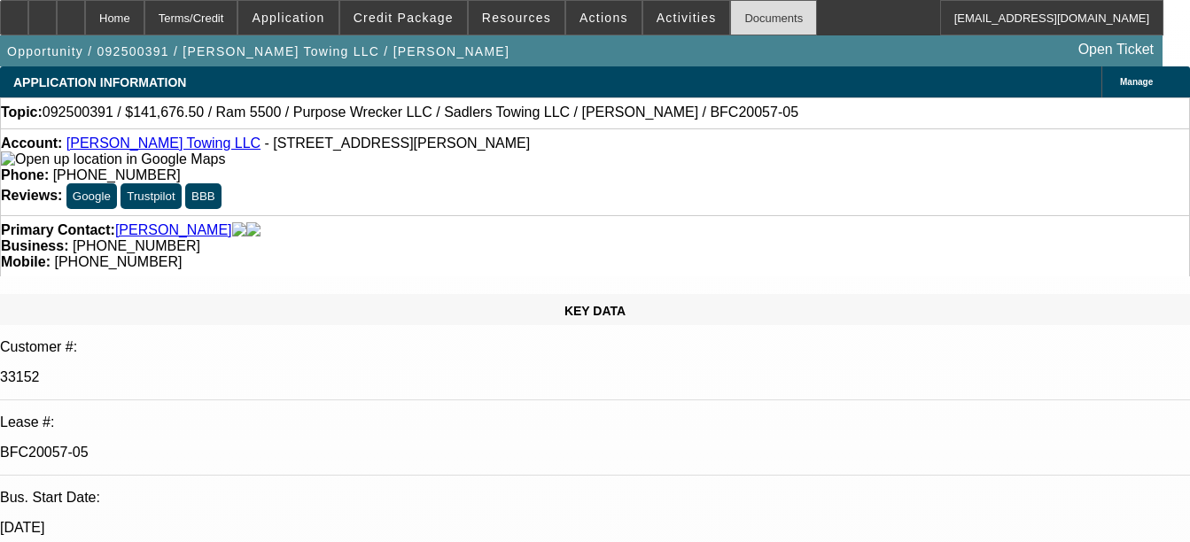
click at [750, 30] on div "Documents" at bounding box center [773, 17] width 87 height 35
